Goal: Information Seeking & Learning: Check status

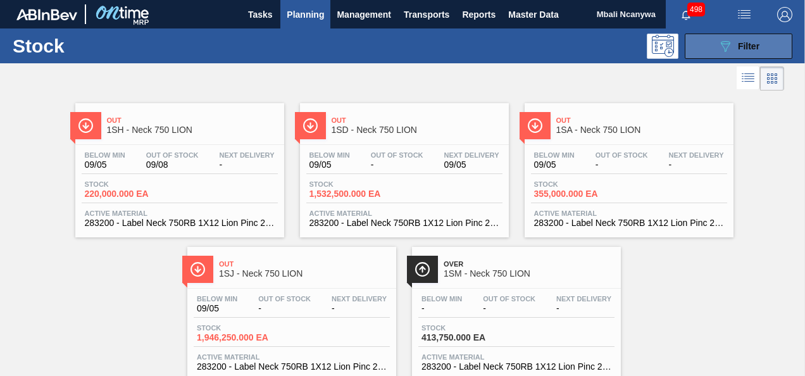
click at [697, 38] on button "089F7B8B-B2A5-4AFE-B5C0-19BA573D28AC Filter" at bounding box center [739, 46] width 108 height 25
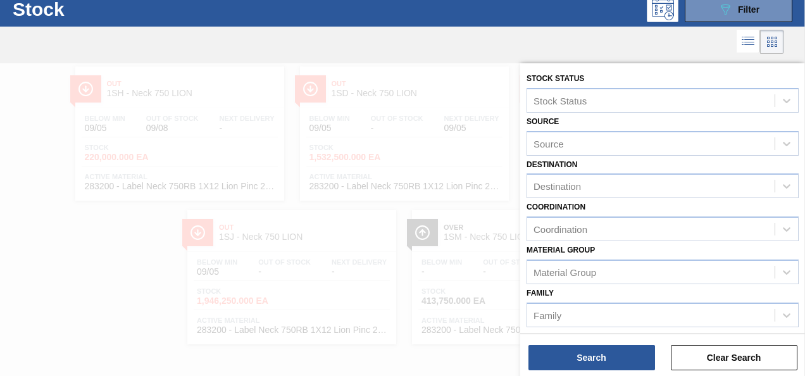
scroll to position [38, 0]
click at [714, 200] on div "Coordination Coordination" at bounding box center [662, 219] width 272 height 43
click at [715, 356] on button "Clear Search" at bounding box center [734, 357] width 127 height 25
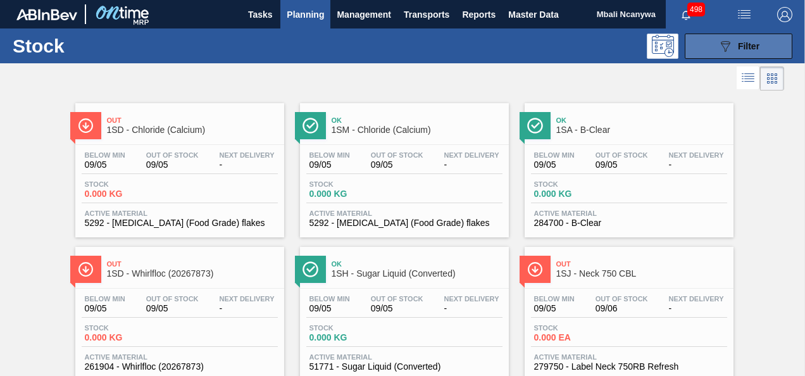
click at [731, 39] on div "089F7B8B-B2A5-4AFE-B5C0-19BA573D28AC Filter" at bounding box center [738, 46] width 42 height 15
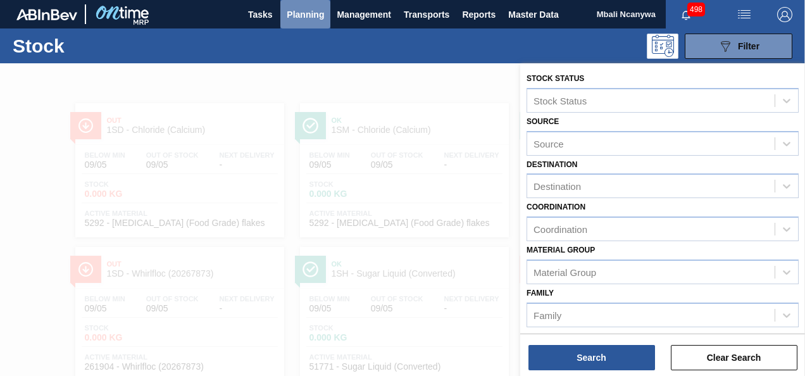
click at [315, 7] on span "Planning" at bounding box center [305, 14] width 37 height 15
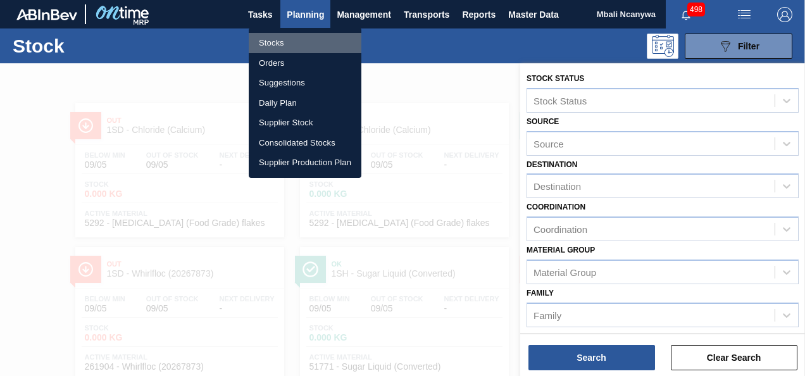
click at [302, 45] on li "Stocks" at bounding box center [305, 43] width 113 height 20
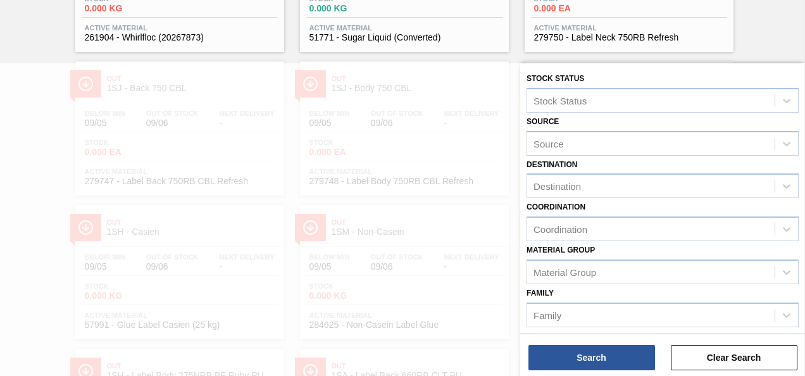
scroll to position [657, 0]
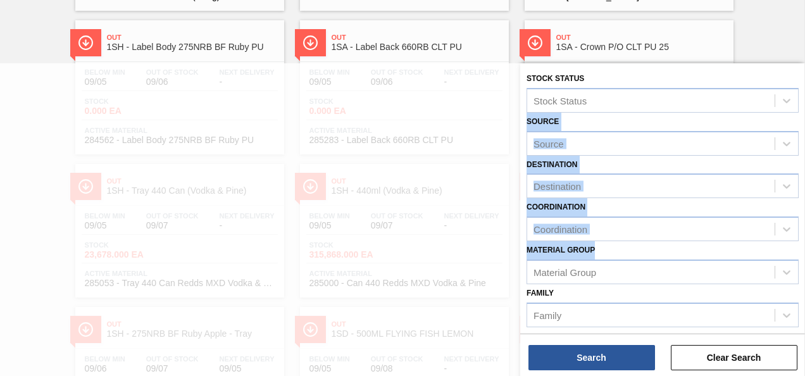
drag, startPoint x: 802, startPoint y: 108, endPoint x: 796, endPoint y: 247, distance: 139.3
click at [796, 247] on div "Stock Status Stock Status Source Source Destination Destination Coordination Co…" at bounding box center [662, 311] width 285 height 496
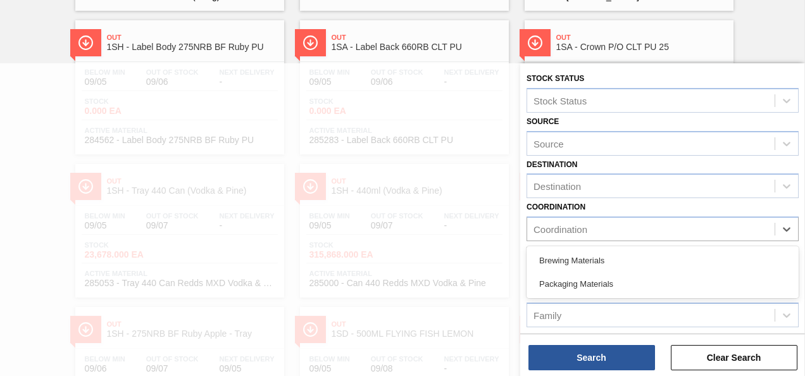
drag, startPoint x: 796, startPoint y: 247, endPoint x: 687, endPoint y: 211, distance: 114.6
click at [695, 333] on div "Stock Status Stock Status Source Source Destination Destination Coordination op…" at bounding box center [662, 220] width 285 height 315
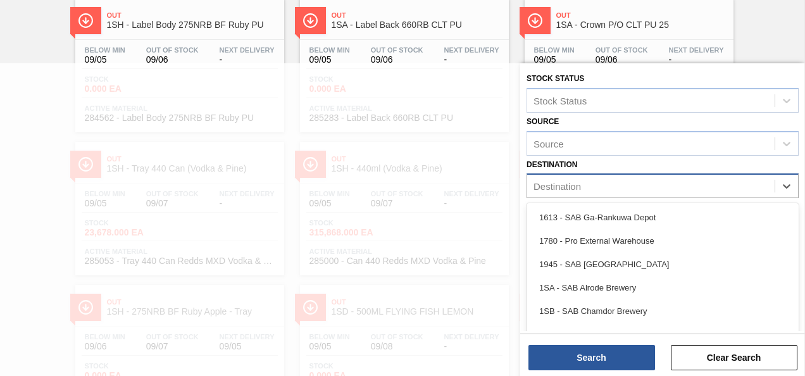
click at [688, 189] on div "Destination" at bounding box center [650, 186] width 247 height 18
type input "1sj"
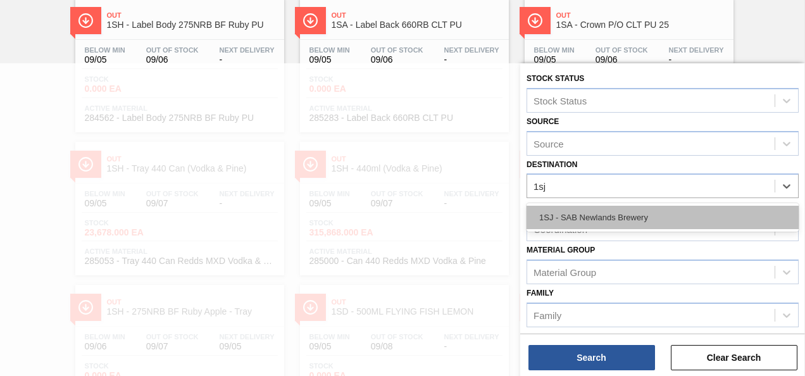
click at [595, 219] on div "1SJ - SAB Newlands Brewery" at bounding box center [662, 217] width 272 height 23
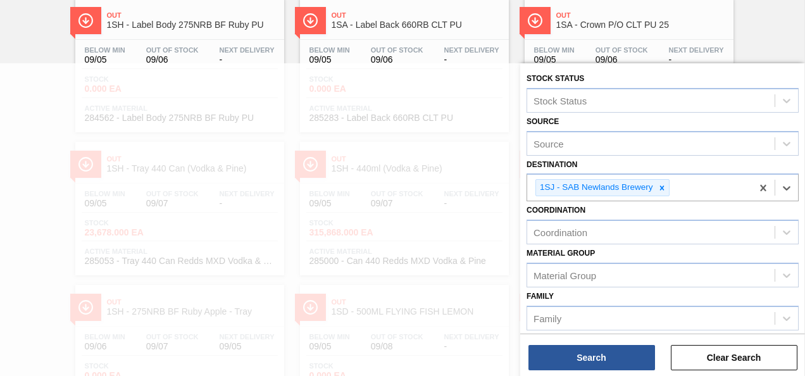
click at [595, 220] on div "Coordination" at bounding box center [662, 232] width 272 height 25
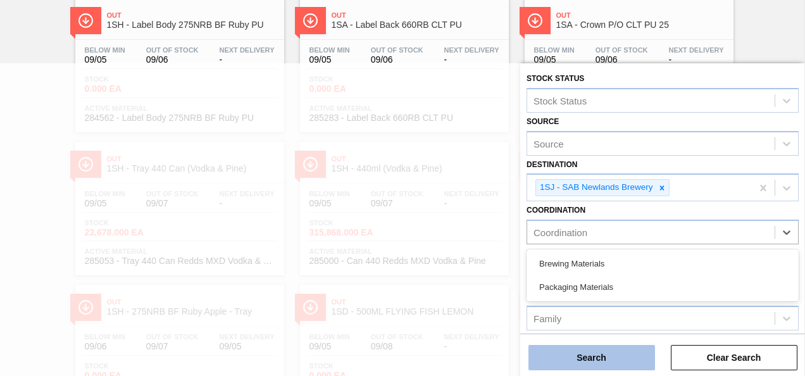
click at [614, 368] on button "Search" at bounding box center [591, 357] width 127 height 25
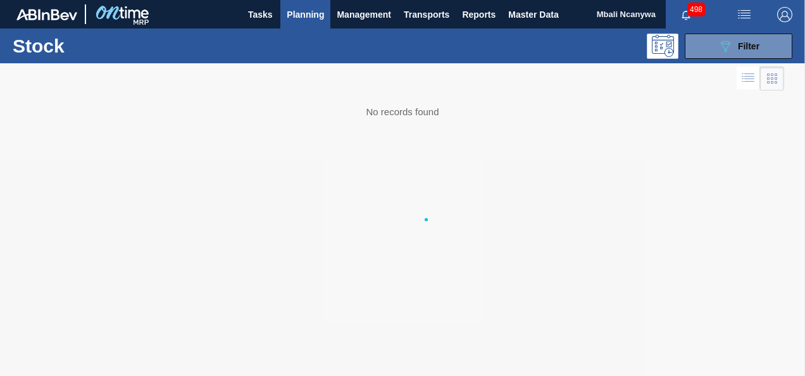
scroll to position [0, 0]
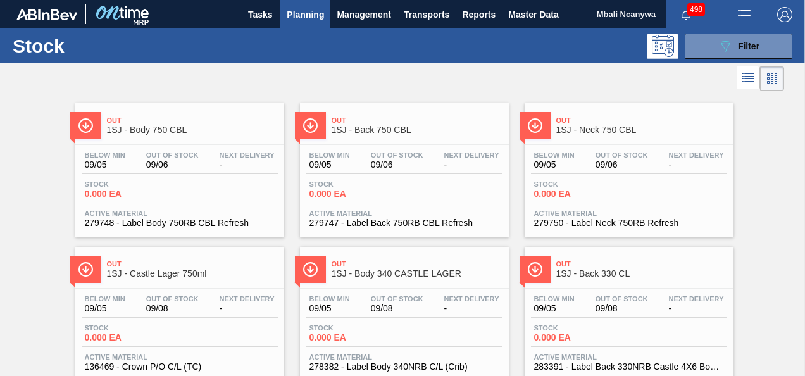
click at [707, 48] on button "089F7B8B-B2A5-4AFE-B5C0-19BA573D28AC Filter" at bounding box center [739, 46] width 108 height 25
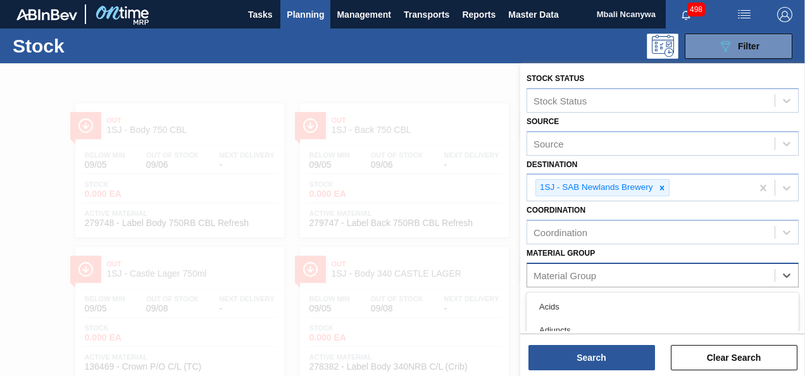
scroll to position [109, 0]
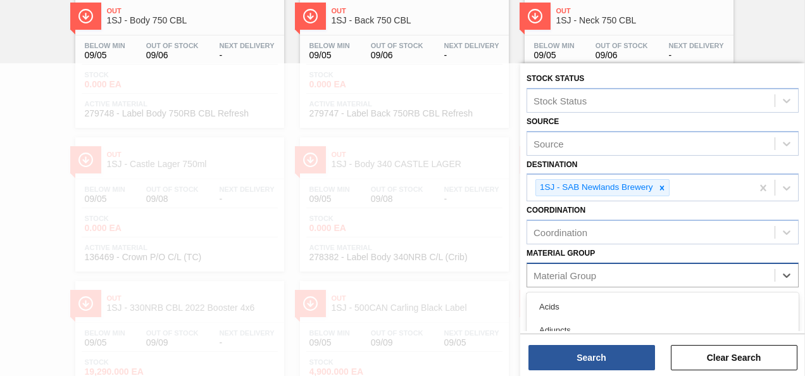
click at [647, 270] on div "Material Group" at bounding box center [650, 275] width 247 height 18
type Group "lab"
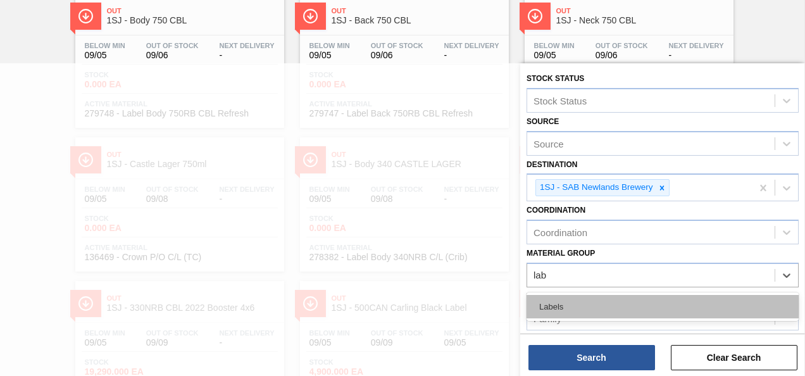
click at [616, 313] on div "Labels" at bounding box center [662, 306] width 272 height 23
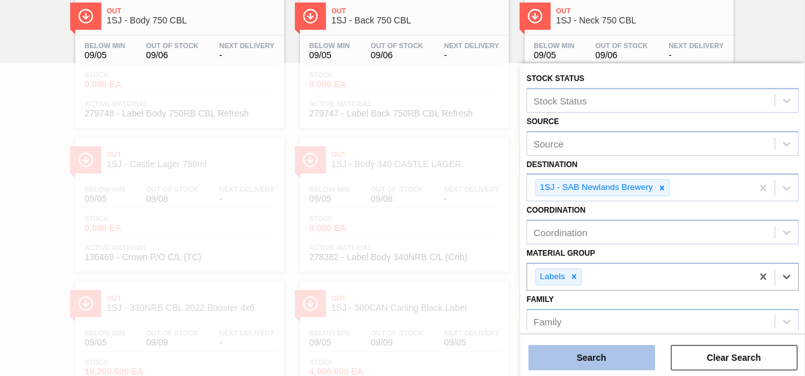
click at [596, 356] on button "Search" at bounding box center [591, 357] width 127 height 25
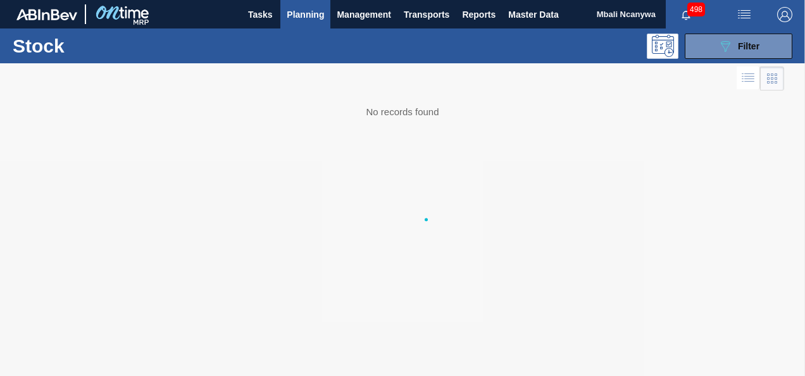
scroll to position [0, 0]
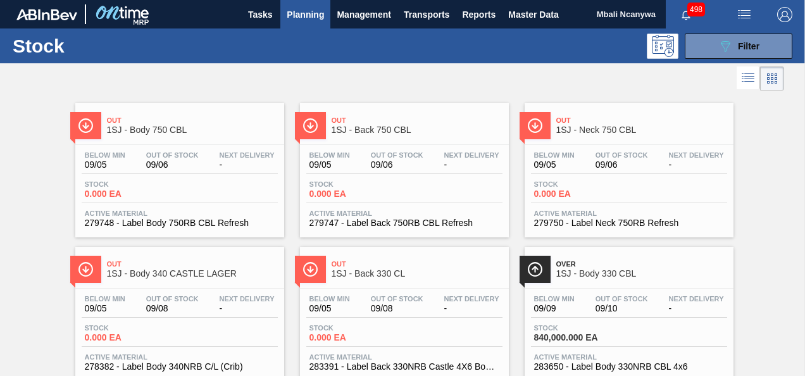
click at [320, 16] on span "Planning" at bounding box center [305, 14] width 37 height 15
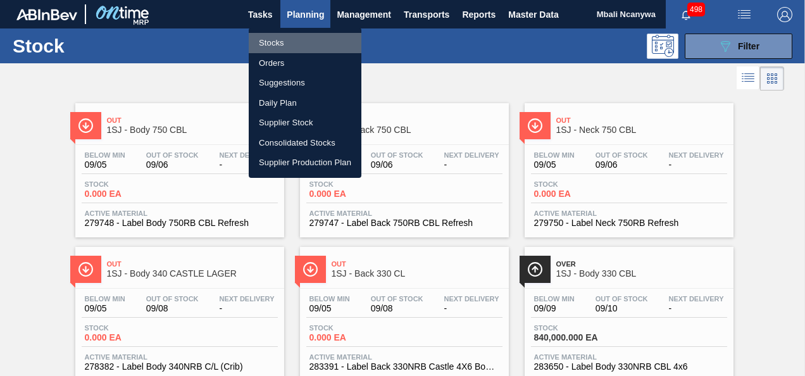
click at [301, 38] on li "Stocks" at bounding box center [305, 43] width 113 height 20
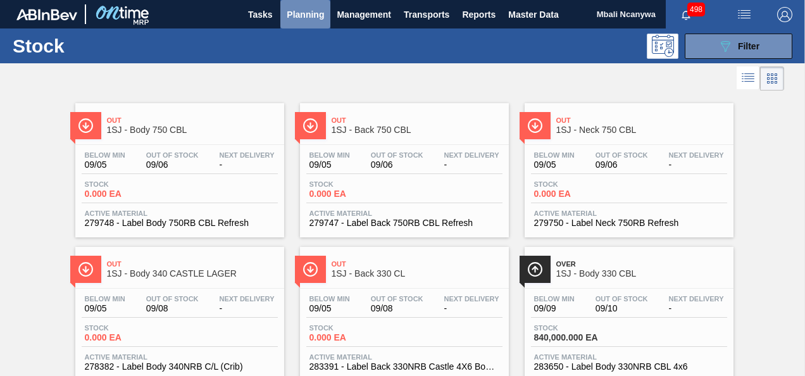
click at [323, 16] on span "Planning" at bounding box center [305, 14] width 37 height 15
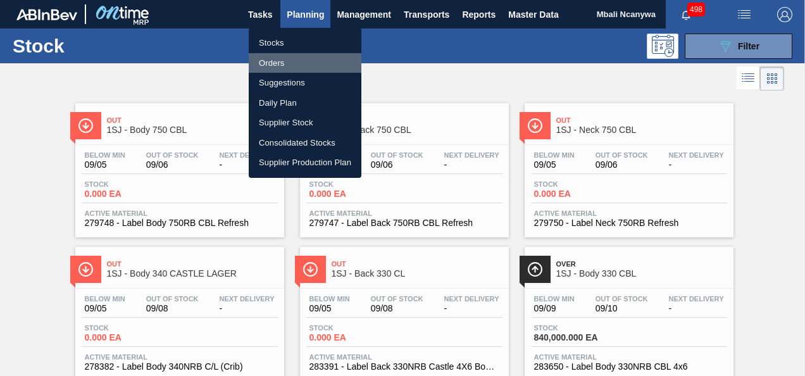
click at [309, 65] on li "Orders" at bounding box center [305, 63] width 113 height 20
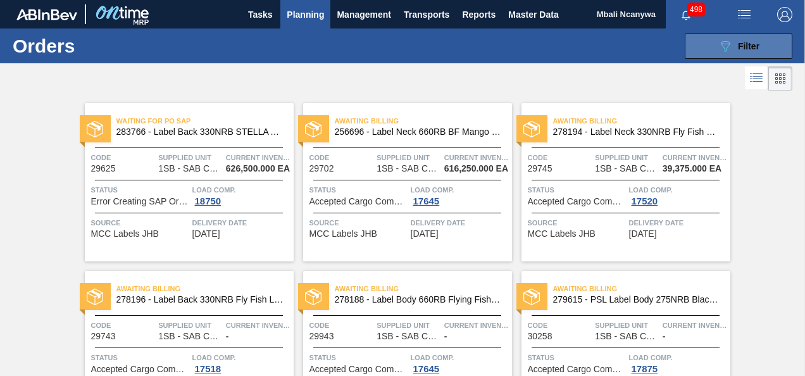
click at [732, 46] on div "089F7B8B-B2A5-4AFE-B5C0-19BA573D28AC Filter" at bounding box center [738, 46] width 42 height 15
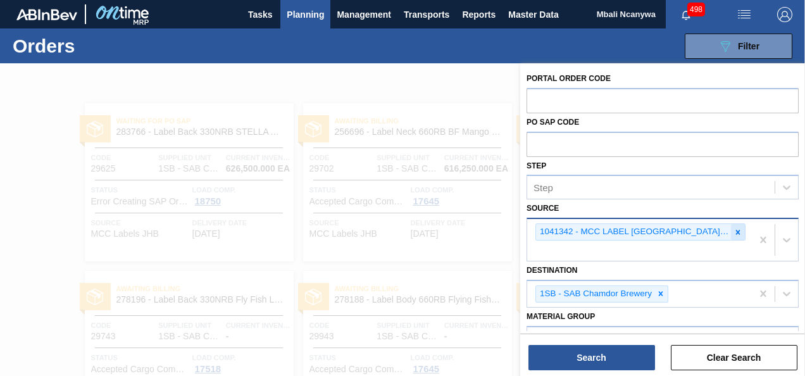
click at [734, 233] on icon at bounding box center [737, 232] width 9 height 9
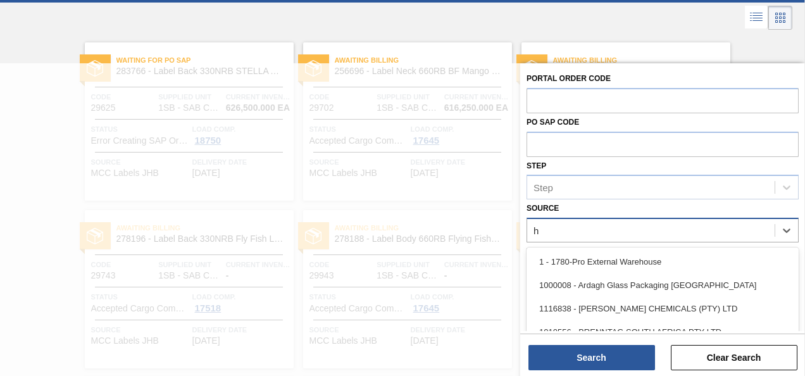
scroll to position [66, 0]
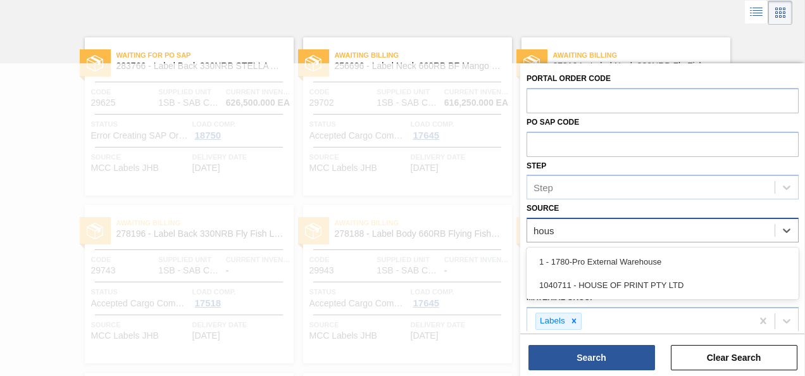
type input "house"
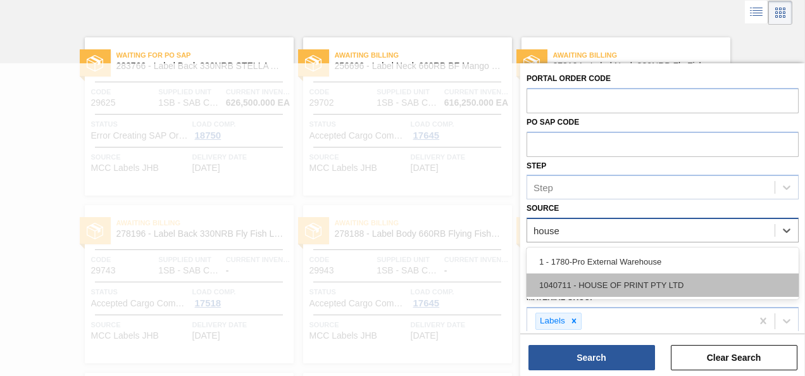
click at [682, 280] on div "1040711 - HOUSE OF PRINT PTY LTD" at bounding box center [662, 284] width 272 height 23
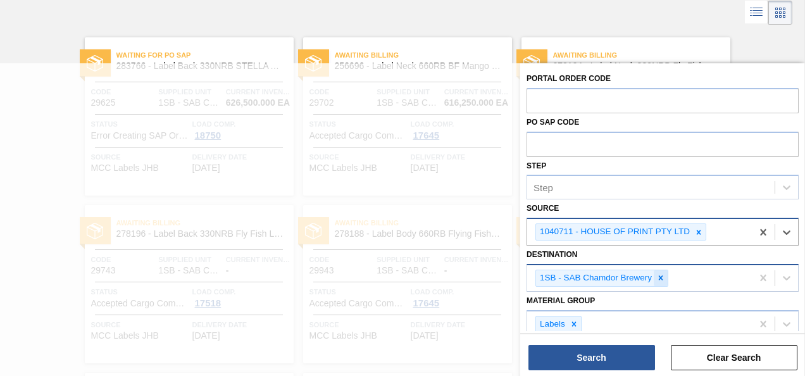
click at [661, 278] on icon at bounding box center [661, 278] width 4 height 4
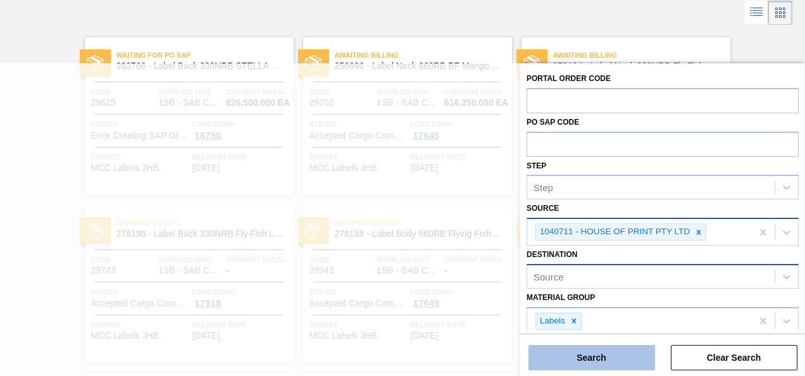
click at [587, 354] on button "Search" at bounding box center [591, 357] width 127 height 25
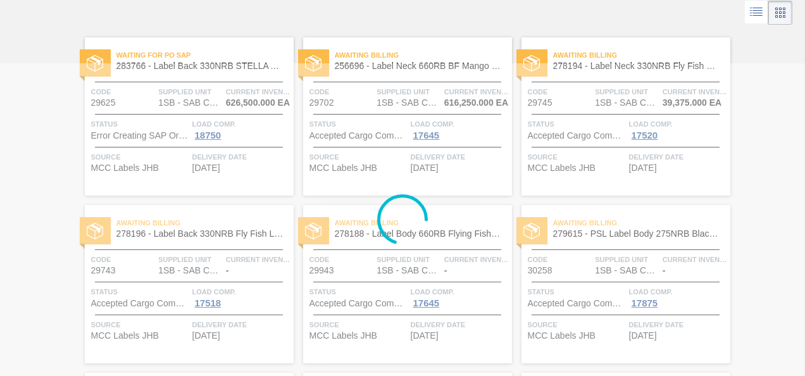
scroll to position [0, 0]
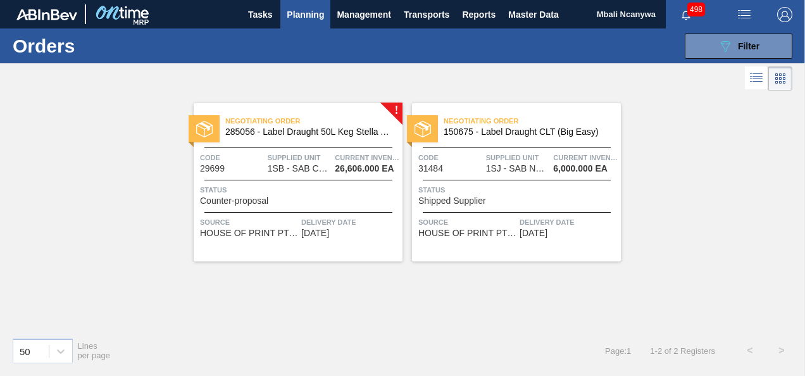
click at [546, 165] on span "1SJ - SAB Newlands Brewery" at bounding box center [517, 168] width 63 height 9
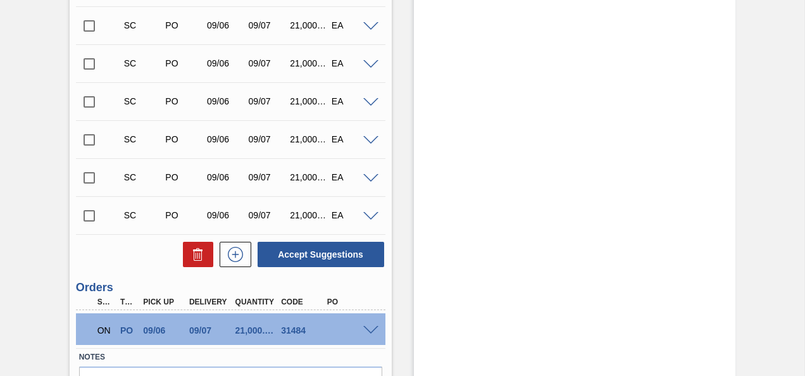
scroll to position [891, 0]
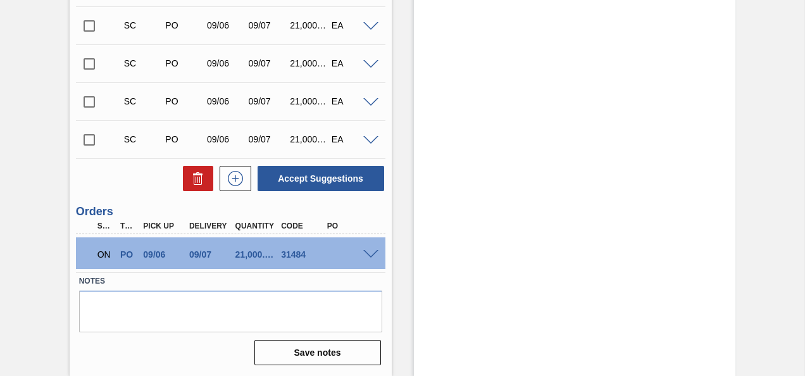
click at [364, 256] on span at bounding box center [370, 254] width 15 height 9
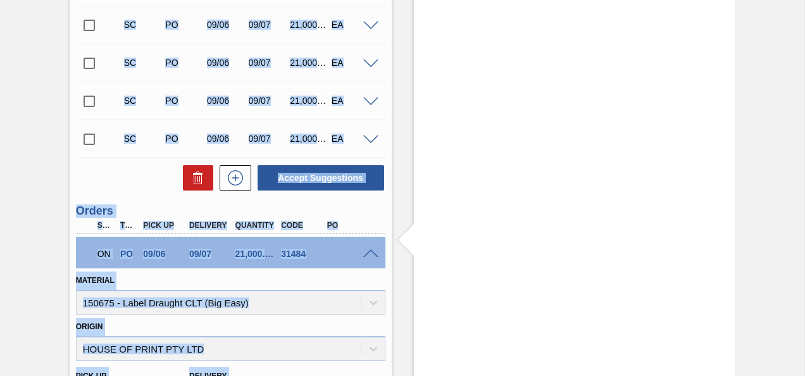
drag, startPoint x: 802, startPoint y: 264, endPoint x: 811, endPoint y: 201, distance: 63.9
click at [804, 0] on html "Tasks Planning Management Transports Reports Master Data Mbali Ncanywa 498 Mark…" at bounding box center [402, 0] width 805 height 0
drag, startPoint x: 811, startPoint y: 201, endPoint x: 740, endPoint y: 175, distance: 75.5
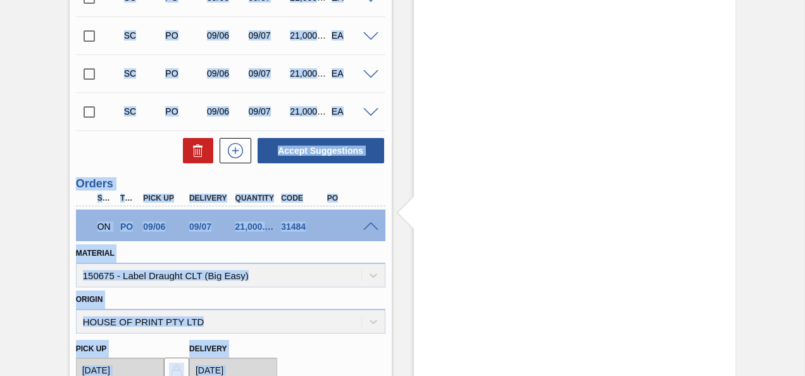
scroll to position [961, 0]
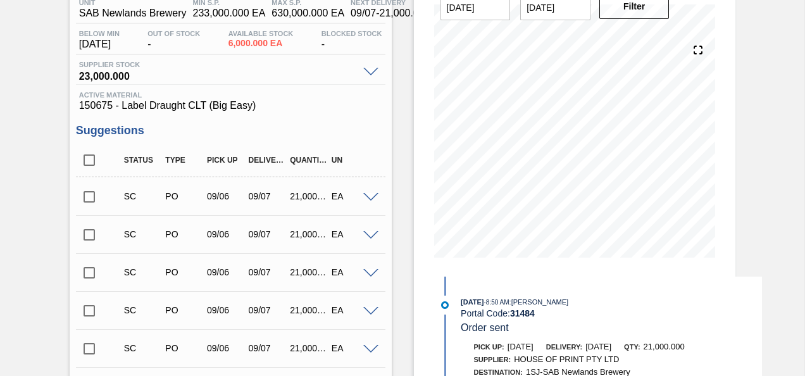
scroll to position [106, 0]
